Goal: Navigation & Orientation: Understand site structure

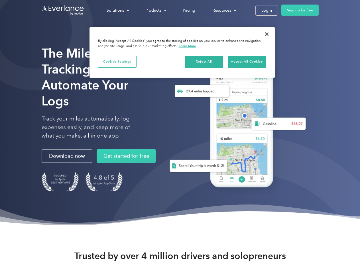
click at [118, 10] on div "Solutions" at bounding box center [115, 10] width 17 height 7
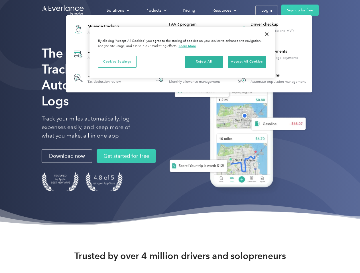
click at [155, 10] on div "Products" at bounding box center [153, 10] width 16 height 7
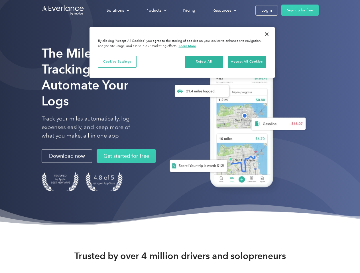
click at [224, 10] on div "Resources" at bounding box center [221, 10] width 19 height 7
click at [117, 62] on button "Cookies Settings" at bounding box center [117, 62] width 38 height 12
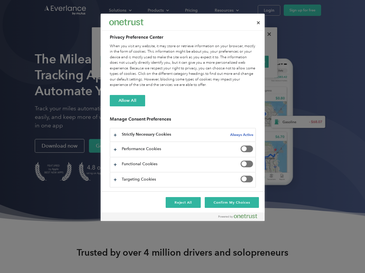
click at [204, 62] on div "When you visit any website, it may store or retrieve information on your browse…" at bounding box center [183, 66] width 146 height 44
click at [247, 62] on div "When you visit any website, it may store or retrieve information on your browse…" at bounding box center [183, 66] width 146 height 44
click at [267, 34] on div at bounding box center [182, 136] width 365 height 273
